Goal: Find specific page/section: Find specific page/section

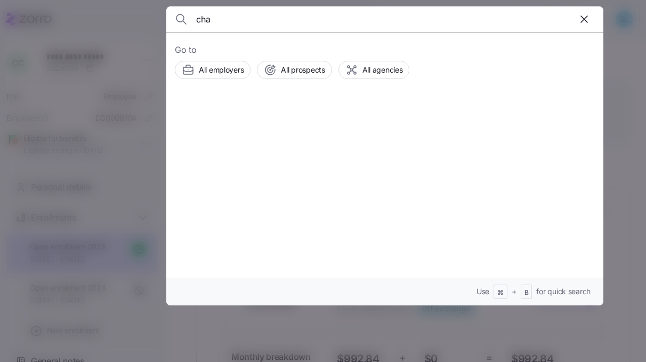
scroll to position [395, 0]
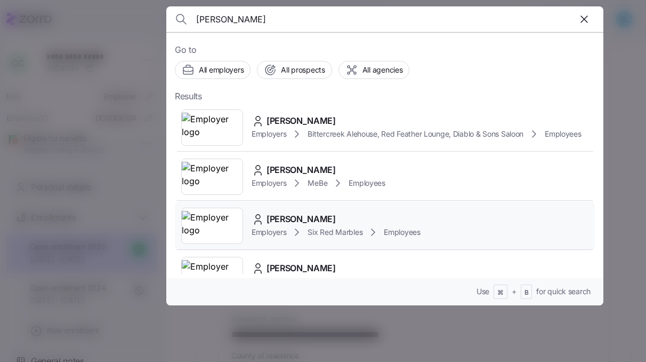
type input "[PERSON_NAME]"
click at [306, 245] on div "[PERSON_NAME] Employers Six Red Marbles Employees" at bounding box center [385, 225] width 420 height 49
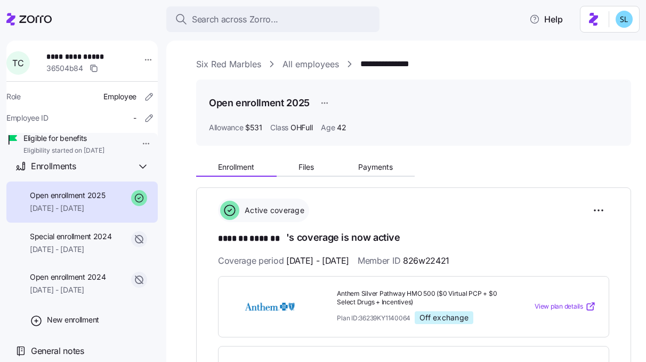
scroll to position [66, 0]
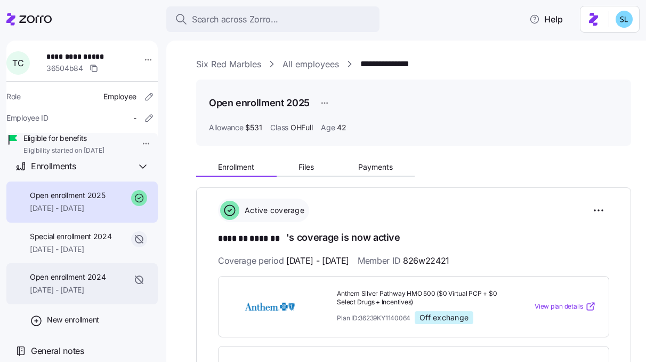
click at [93, 287] on span "[DATE] - [DATE]" at bounding box center [68, 289] width 76 height 11
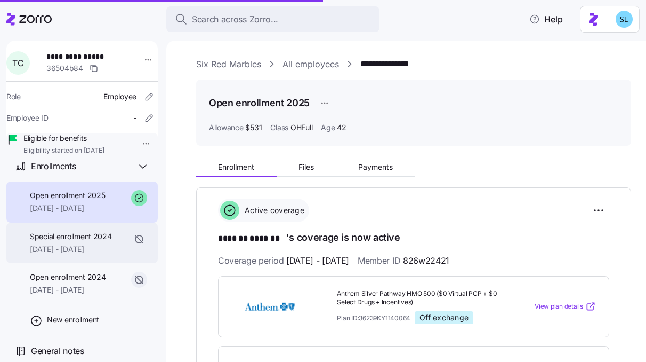
click at [89, 251] on span "[DATE] - [DATE]" at bounding box center [71, 249] width 82 height 11
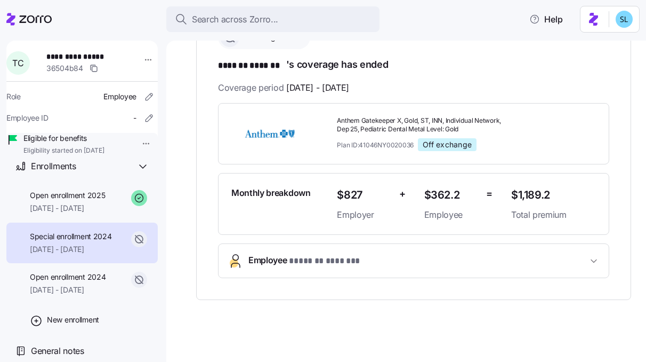
scroll to position [174, 0]
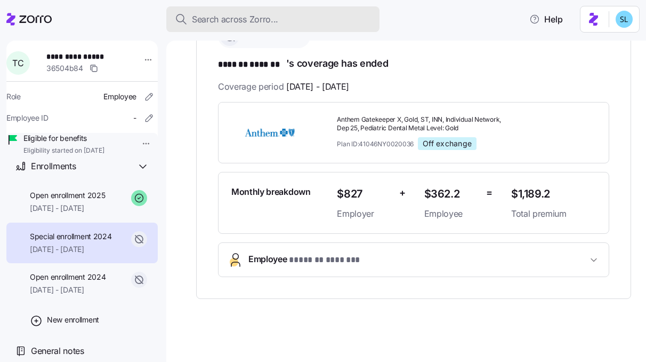
click at [286, 27] on button "Search across Zorro..." at bounding box center [272, 19] width 213 height 26
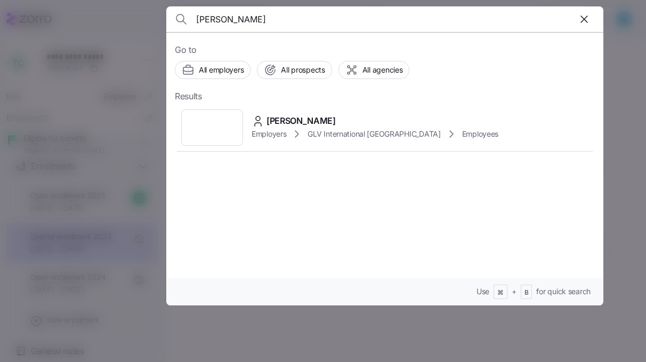
type input "[PERSON_NAME]"
click at [321, 110] on div "[PERSON_NAME] Employers GLV International [GEOGRAPHIC_DATA] Employees" at bounding box center [385, 127] width 420 height 49
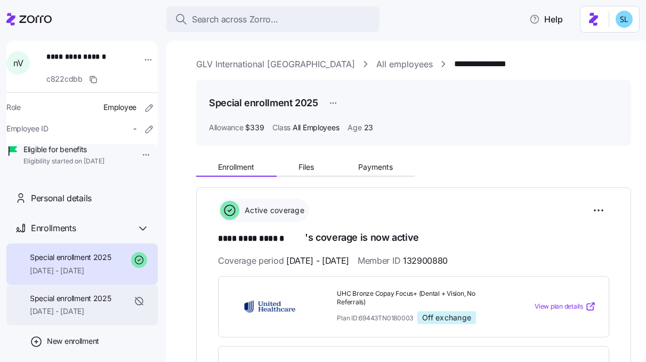
click at [96, 316] on span "[DATE] - [DATE]" at bounding box center [71, 311] width 82 height 11
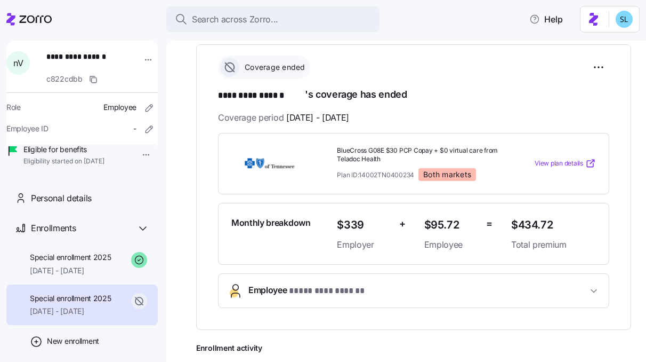
scroll to position [151, 0]
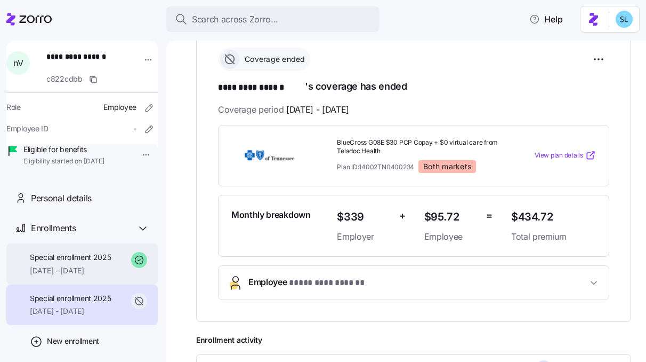
click at [70, 265] on div "Special enrollment 2025 [DATE] - [DATE]" at bounding box center [81, 263] width 151 height 41
